Goal: Task Accomplishment & Management: Use online tool/utility

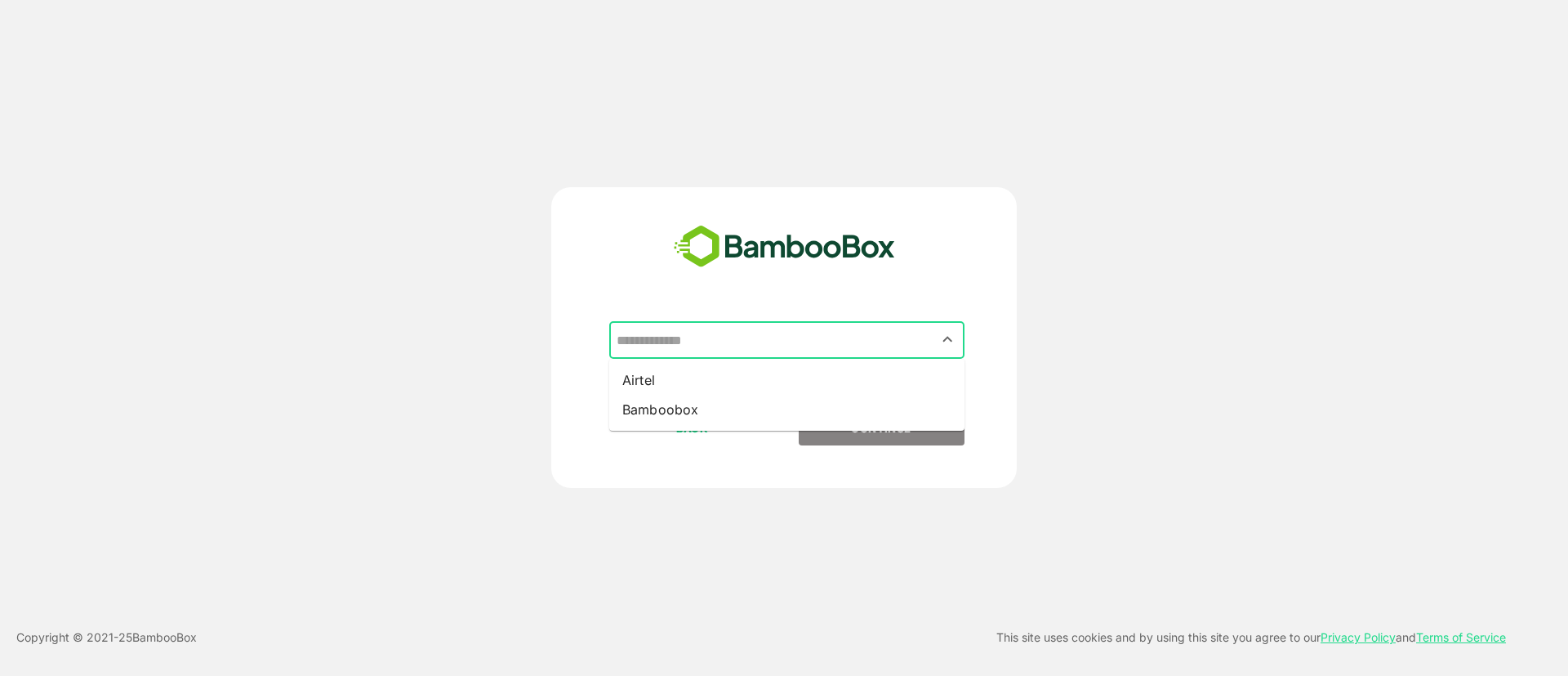
click at [771, 329] on input "text" at bounding box center [788, 339] width 349 height 31
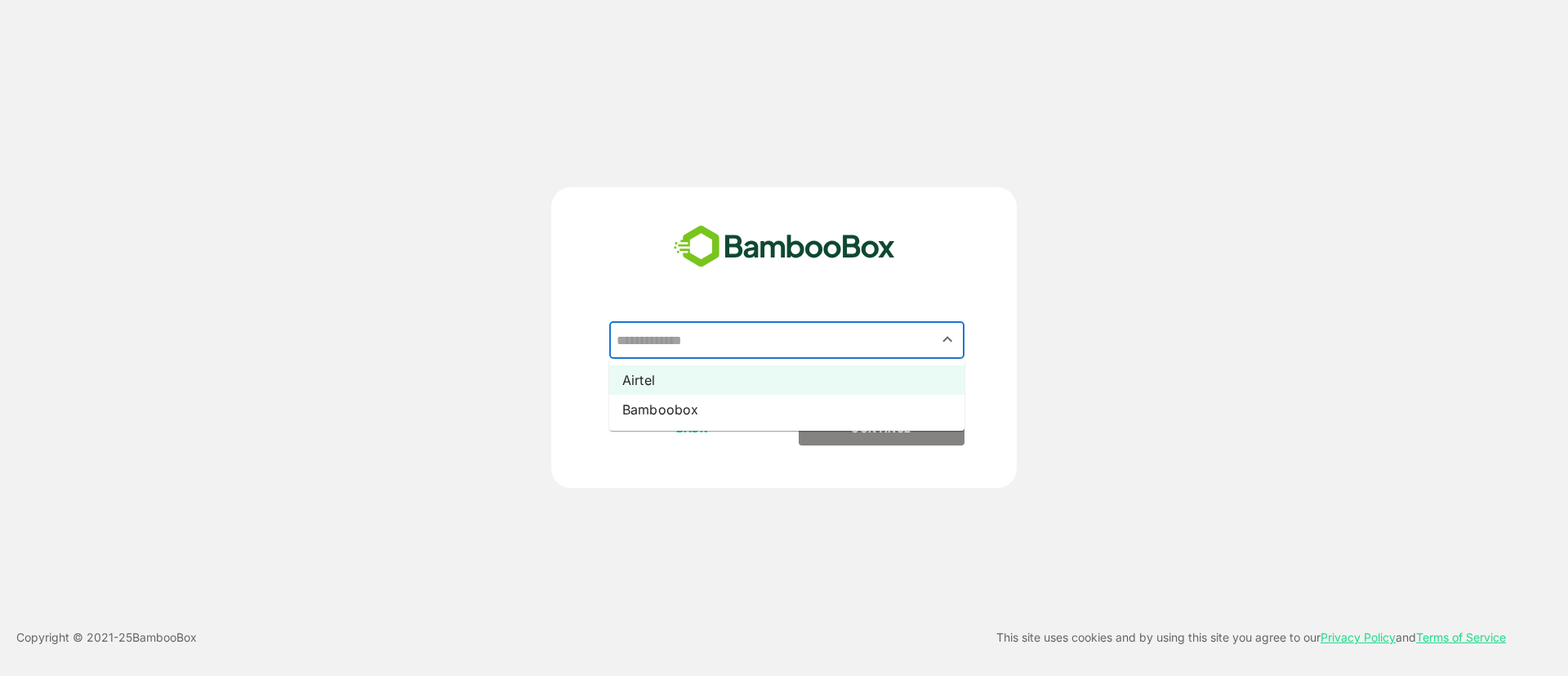
click at [775, 376] on li "Airtel" at bounding box center [787, 379] width 355 height 29
type input "******"
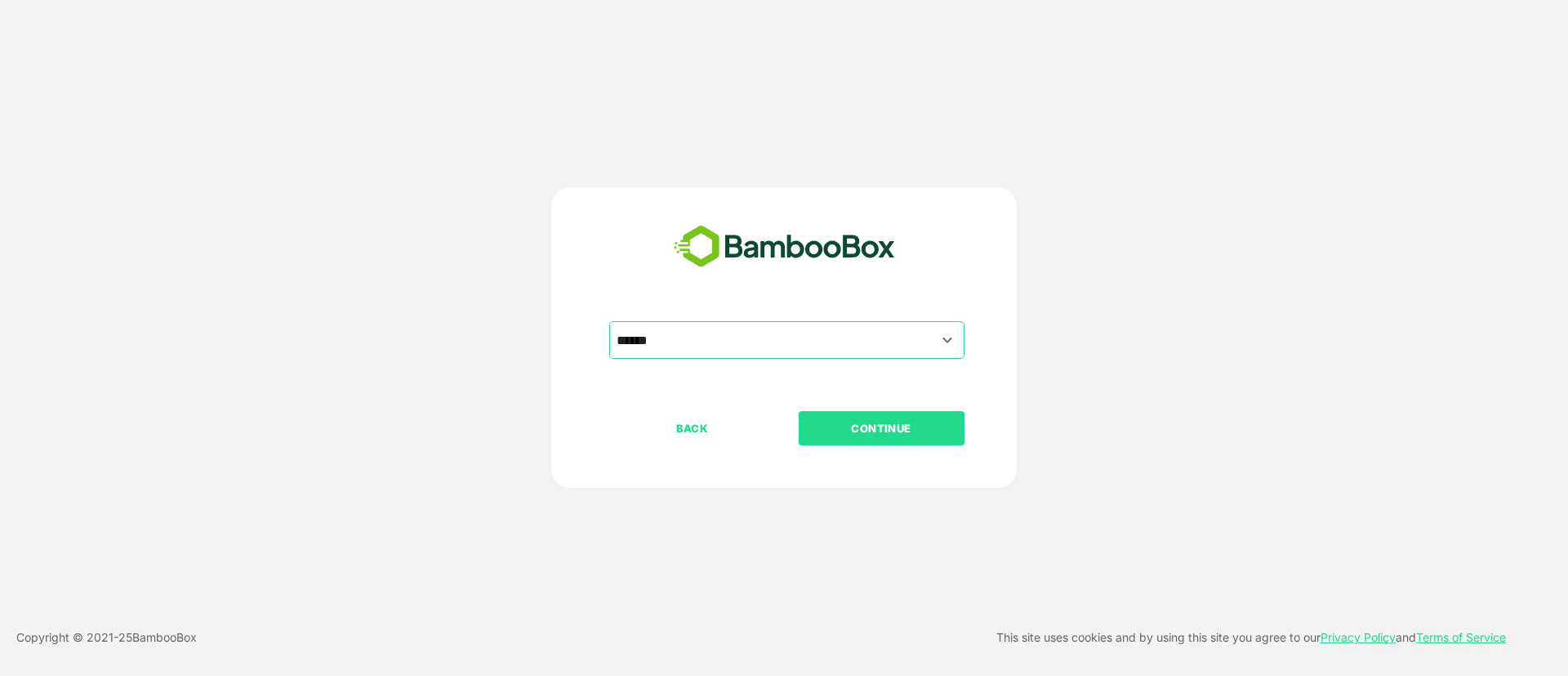
click at [850, 419] on p "CONTINUE" at bounding box center [881, 428] width 163 height 18
